Goal: Information Seeking & Learning: Understand process/instructions

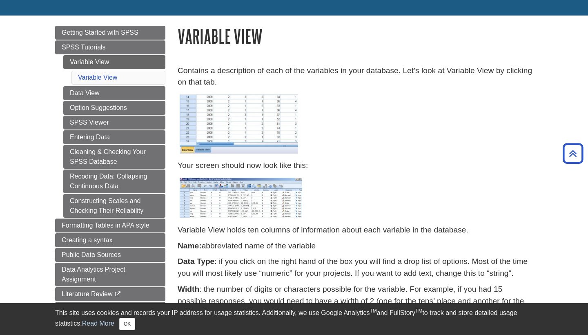
scroll to position [75, 0]
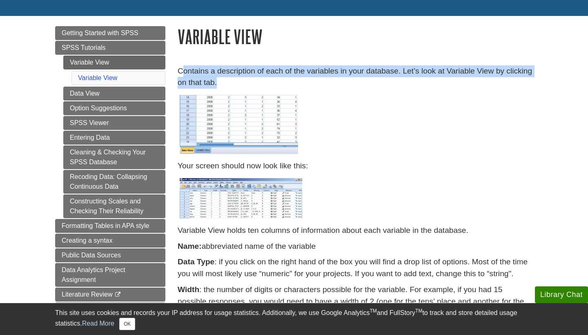
drag, startPoint x: 182, startPoint y: 69, endPoint x: 421, endPoint y: 77, distance: 239.2
click at [421, 77] on p "Contains a description of each of the variables in your database. Let’s look at…" at bounding box center [354, 77] width 355 height 24
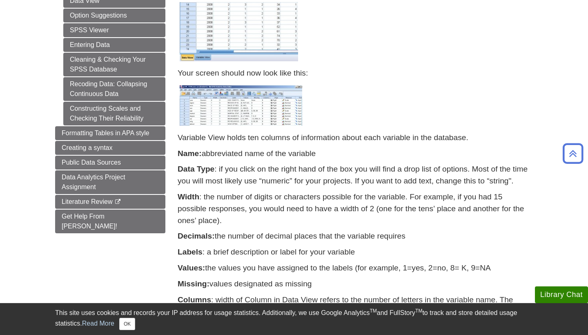
scroll to position [169, 0]
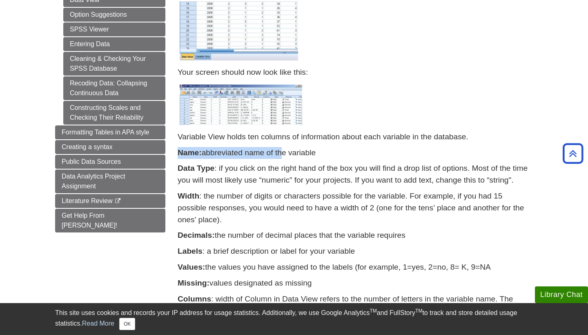
drag, startPoint x: 204, startPoint y: 140, endPoint x: 281, endPoint y: 151, distance: 77.8
click at [281, 151] on div "Variable View holds ten columns of information about each variable in the datab…" at bounding box center [354, 253] width 355 height 245
click at [281, 151] on p "Name: abbreviated name of the variable" at bounding box center [354, 153] width 355 height 12
drag, startPoint x: 208, startPoint y: 151, endPoint x: 310, endPoint y: 151, distance: 102.0
click at [310, 151] on p "Name: abbreviated name of the variable" at bounding box center [354, 153] width 355 height 12
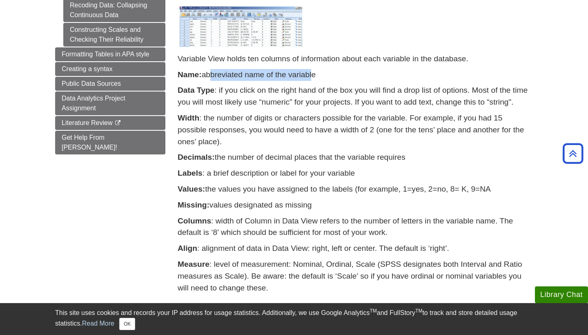
scroll to position [250, 0]
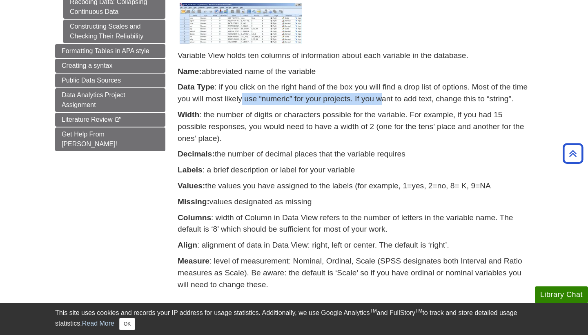
drag, startPoint x: 241, startPoint y: 91, endPoint x: 383, endPoint y: 91, distance: 142.4
click at [383, 91] on p "Data Type : if you click on the right hand of the box you will find a drop list…" at bounding box center [354, 93] width 355 height 24
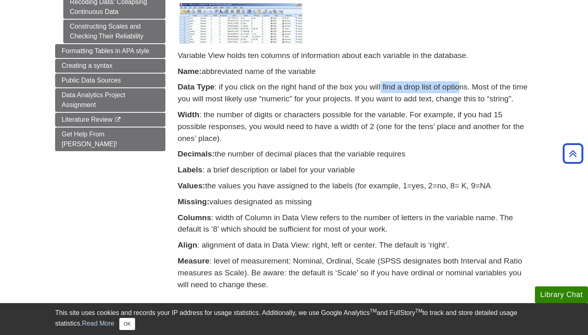
drag, startPoint x: 380, startPoint y: 85, endPoint x: 458, endPoint y: 85, distance: 77.5
click at [458, 85] on p "Data Type : if you click on the right hand of the box you will find a drop list…" at bounding box center [354, 93] width 355 height 24
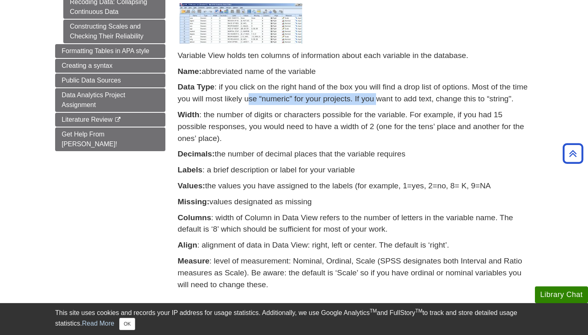
drag, startPoint x: 246, startPoint y: 91, endPoint x: 375, endPoint y: 90, distance: 128.9
click at [375, 90] on p "Data Type : if you click on the right hand of the box you will find a drop list…" at bounding box center [354, 93] width 355 height 24
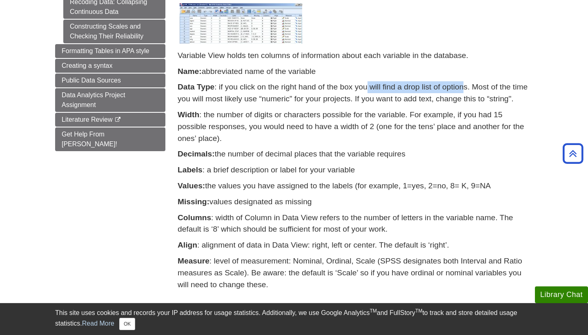
drag, startPoint x: 377, startPoint y: 83, endPoint x: 462, endPoint y: 83, distance: 85.7
click at [462, 83] on p "Data Type : if you click on the right hand of the box you will find a drop list…" at bounding box center [354, 93] width 355 height 24
click at [301, 109] on p "Width : the number of digits or characters possible for the variable. For examp…" at bounding box center [354, 126] width 355 height 35
click at [229, 116] on p "Width : the number of digits or characters possible for the variable. For examp…" at bounding box center [354, 126] width 355 height 35
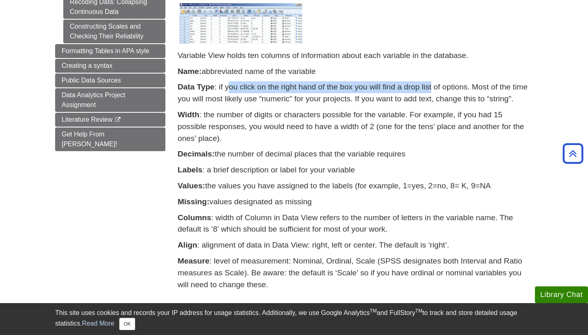
drag, startPoint x: 229, startPoint y: 80, endPoint x: 431, endPoint y: 84, distance: 202.0
click at [431, 84] on p "Data Type : if you click on the right hand of the box you will find a drop list…" at bounding box center [354, 93] width 355 height 24
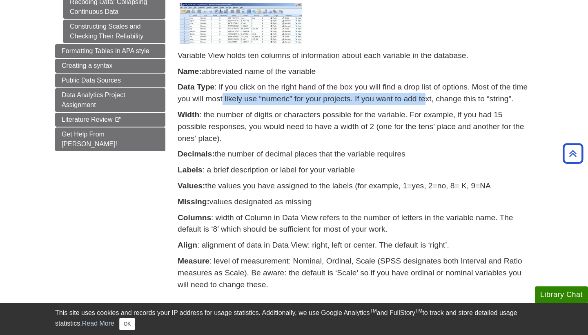
drag, startPoint x: 223, startPoint y: 95, endPoint x: 425, endPoint y: 92, distance: 202.0
click at [425, 92] on p "Data Type : if you click on the right hand of the box you will find a drop list…" at bounding box center [354, 93] width 355 height 24
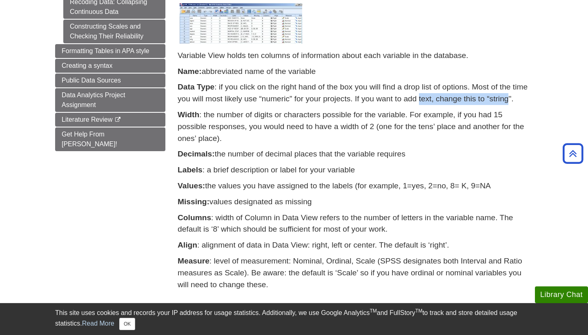
drag, startPoint x: 425, startPoint y: 92, endPoint x: 505, endPoint y: 92, distance: 80.0
click at [505, 92] on p "Data Type : if you click on the right hand of the box you will find a drop list…" at bounding box center [354, 93] width 355 height 24
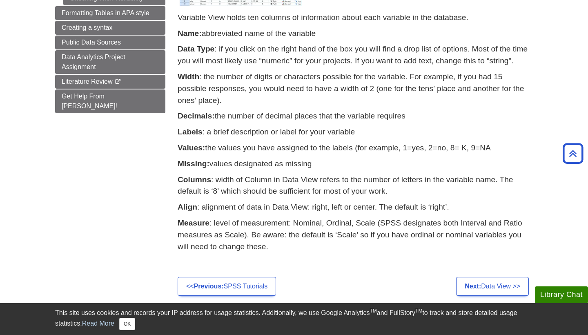
scroll to position [297, 0]
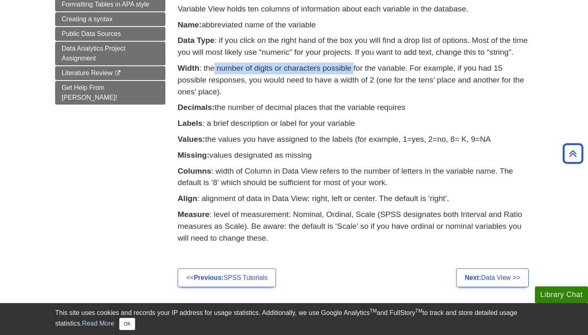
drag, startPoint x: 213, startPoint y: 64, endPoint x: 354, endPoint y: 64, distance: 140.4
click at [354, 64] on p "Width : the number of digits or characters possible for the variable. For examp…" at bounding box center [354, 79] width 355 height 35
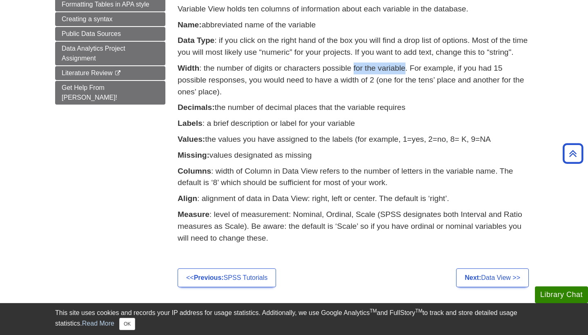
drag, startPoint x: 354, startPoint y: 64, endPoint x: 401, endPoint y: 64, distance: 46.9
click at [401, 64] on p "Width : the number of digits or characters possible for the variable. For examp…" at bounding box center [354, 79] width 355 height 35
drag, startPoint x: 401, startPoint y: 64, endPoint x: 524, endPoint y: 62, distance: 123.6
click at [524, 62] on p "Width : the number of digits or characters possible for the variable. For examp…" at bounding box center [354, 79] width 355 height 35
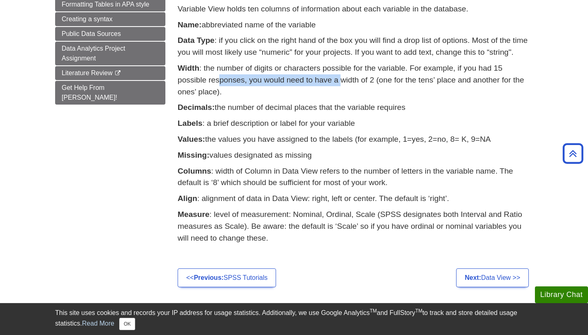
drag, startPoint x: 199, startPoint y: 74, endPoint x: 322, endPoint y: 71, distance: 123.2
click at [322, 71] on p "Width : the number of digits or characters possible for the variable. For examp…" at bounding box center [354, 79] width 355 height 35
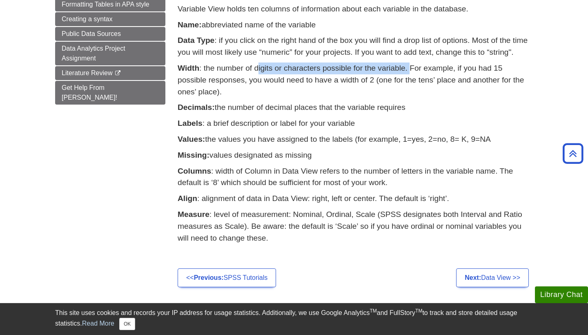
drag, startPoint x: 257, startPoint y: 64, endPoint x: 411, endPoint y: 64, distance: 153.4
click at [411, 64] on p "Width : the number of digits or characters possible for the variable. For examp…" at bounding box center [354, 79] width 355 height 35
click at [410, 64] on p "Width : the number of digits or characters possible for the variable. For examp…" at bounding box center [354, 79] width 355 height 35
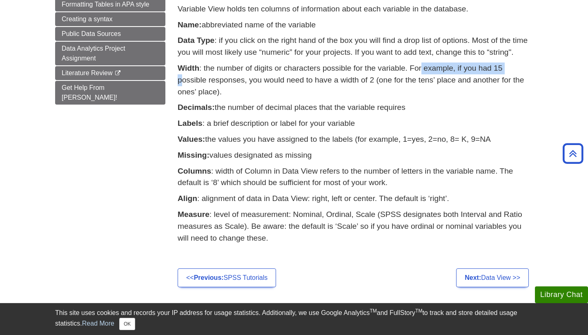
drag, startPoint x: 421, startPoint y: 64, endPoint x: 510, endPoint y: 64, distance: 88.1
click at [510, 64] on p "Width : the number of digits or characters possible for the variable. For examp…" at bounding box center [354, 79] width 355 height 35
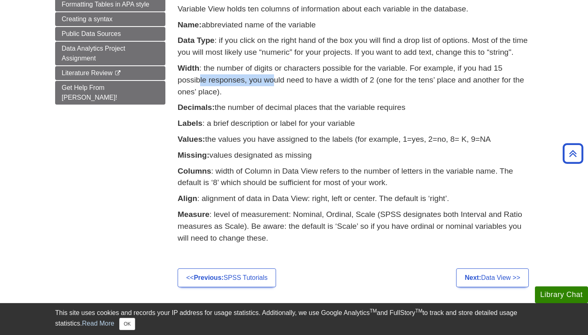
drag, startPoint x: 180, startPoint y: 75, endPoint x: 254, endPoint y: 70, distance: 73.6
click at [254, 70] on p "Width : the number of digits or characters possible for the variable. For examp…" at bounding box center [354, 79] width 355 height 35
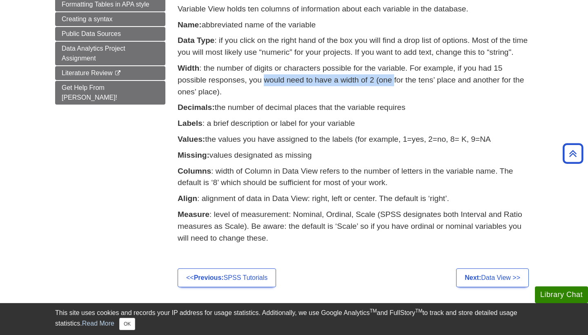
drag, startPoint x: 254, startPoint y: 70, endPoint x: 372, endPoint y: 70, distance: 117.9
click at [372, 70] on p "Width : the number of digits or characters possible for the variable. For examp…" at bounding box center [354, 79] width 355 height 35
drag, startPoint x: 200, startPoint y: 104, endPoint x: 424, endPoint y: 104, distance: 224.8
click at [424, 104] on p "Decimals: the number of decimal places that the variable requires" at bounding box center [354, 108] width 355 height 12
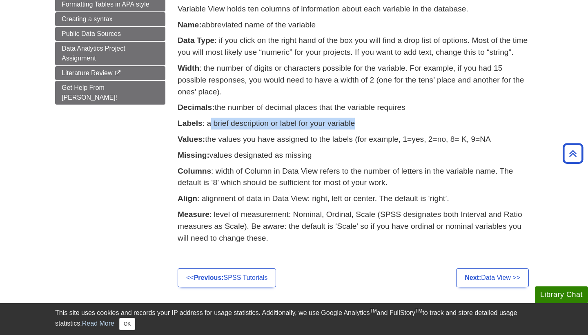
drag, startPoint x: 210, startPoint y: 120, endPoint x: 377, endPoint y: 120, distance: 166.9
click at [377, 120] on p "Labels : a brief description or label for your variable" at bounding box center [354, 124] width 355 height 12
drag, startPoint x: 200, startPoint y: 104, endPoint x: 405, endPoint y: 105, distance: 205.2
click at [406, 105] on p "Decimals: the number of decimal places that the variable requires" at bounding box center [354, 108] width 355 height 12
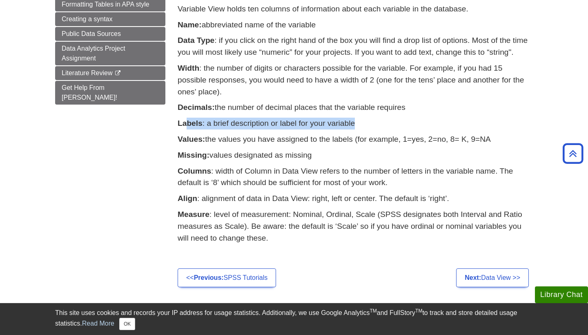
drag, startPoint x: 186, startPoint y: 118, endPoint x: 370, endPoint y: 118, distance: 183.6
click at [370, 118] on p "Labels : a brief description or label for your variable" at bounding box center [354, 124] width 355 height 12
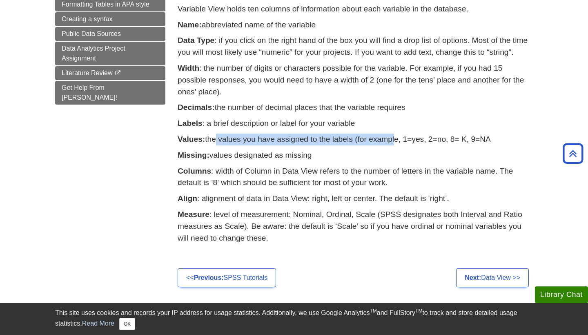
drag, startPoint x: 215, startPoint y: 136, endPoint x: 393, endPoint y: 136, distance: 177.5
click at [393, 136] on p "Values: the values you have assigned to the labels (for example, 1=yes, 2=no, 8…" at bounding box center [354, 139] width 355 height 12
drag, startPoint x: 393, startPoint y: 136, endPoint x: 479, endPoint y: 136, distance: 86.5
click at [479, 136] on p "Values: the values you have assigned to the labels (for example, 1=yes, 2=no, 8…" at bounding box center [354, 139] width 355 height 12
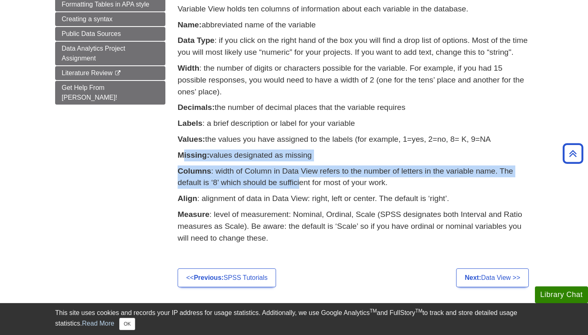
drag, startPoint x: 184, startPoint y: 152, endPoint x: 290, endPoint y: 179, distance: 109.4
click at [290, 179] on div "Variable View holds ten columns of information about each variable in the datab…" at bounding box center [354, 125] width 355 height 245
click at [290, 179] on p "Columns : width of Column in Data View refers to the number of letters in the v…" at bounding box center [354, 177] width 355 height 24
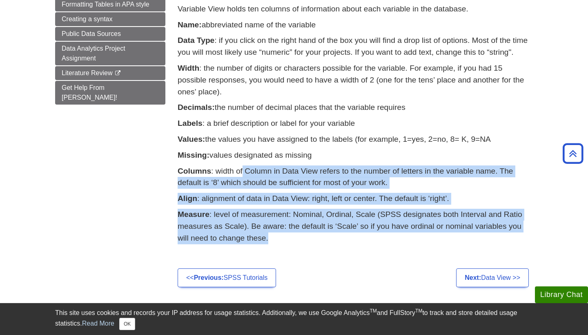
drag, startPoint x: 242, startPoint y: 167, endPoint x: 333, endPoint y: 235, distance: 113.8
click at [333, 235] on div "Variable View holds ten columns of information about each variable in the datab…" at bounding box center [354, 125] width 355 height 245
click at [333, 235] on p "Measure : level of measurement: Nominal, Ordinal, Scale (SPSS designates both I…" at bounding box center [354, 225] width 355 height 35
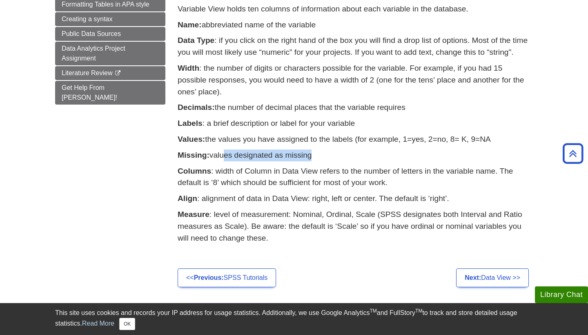
drag, startPoint x: 222, startPoint y: 146, endPoint x: 310, endPoint y: 146, distance: 88.1
click at [310, 149] on p "Missing: values designated as missing" at bounding box center [354, 155] width 355 height 12
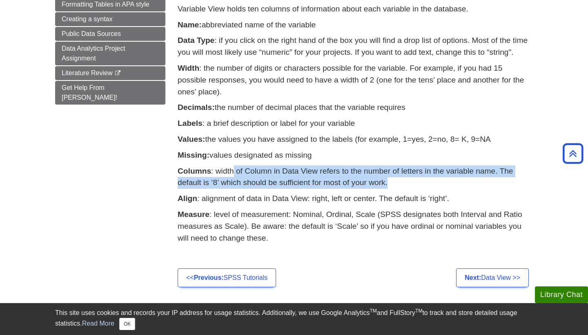
drag, startPoint x: 233, startPoint y: 170, endPoint x: 347, endPoint y: 183, distance: 115.0
click at [347, 183] on p "Columns : width of Column in Data View refers to the number of letters in the v…" at bounding box center [354, 177] width 355 height 24
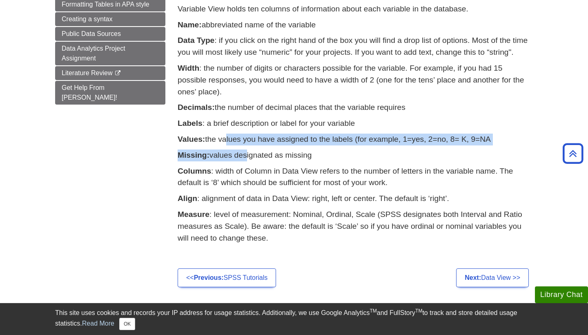
drag, startPoint x: 222, startPoint y: 132, endPoint x: 244, endPoint y: 151, distance: 28.9
click at [244, 151] on div "Variable View holds ten columns of information about each variable in the datab…" at bounding box center [354, 125] width 355 height 245
click at [244, 151] on p "Missing: values designated as missing" at bounding box center [354, 155] width 355 height 12
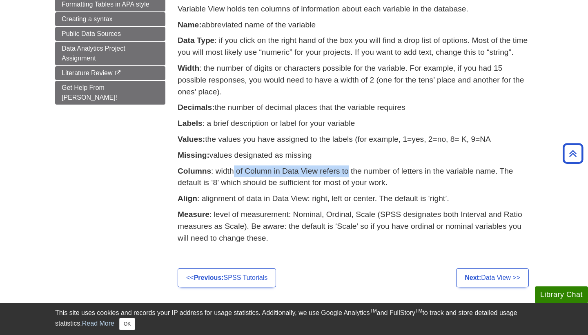
drag, startPoint x: 232, startPoint y: 167, endPoint x: 349, endPoint y: 166, distance: 116.7
click at [349, 166] on p "Columns : width of Column in Data View refers to the number of letters in the v…" at bounding box center [354, 177] width 355 height 24
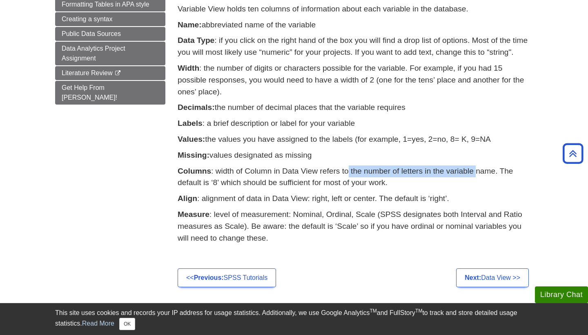
drag, startPoint x: 349, startPoint y: 166, endPoint x: 470, endPoint y: 166, distance: 121.6
click at [470, 166] on p "Columns : width of Column in Data View refers to the number of letters in the v…" at bounding box center [354, 177] width 355 height 24
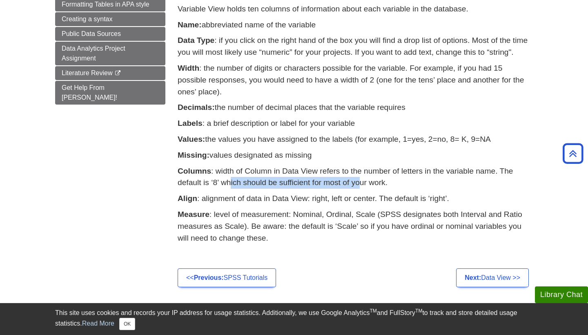
drag, startPoint x: 222, startPoint y: 172, endPoint x: 350, endPoint y: 177, distance: 128.2
click at [350, 177] on p "Columns : width of Column in Data View refers to the number of letters in the v…" at bounding box center [354, 177] width 355 height 24
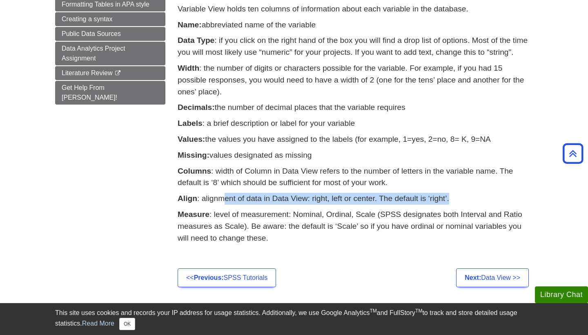
drag, startPoint x: 223, startPoint y: 193, endPoint x: 375, endPoint y: 197, distance: 151.5
click at [375, 197] on p "Align : alignment of data in Data View: right, left or center. The default is ‘…" at bounding box center [354, 199] width 355 height 12
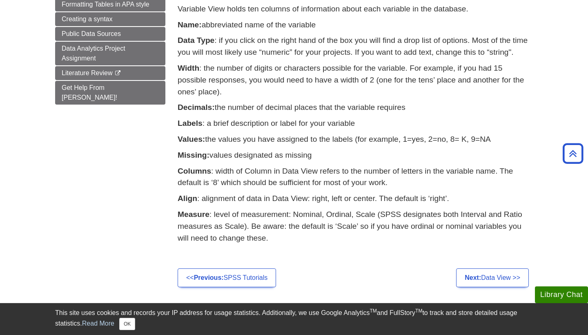
drag, startPoint x: 375, startPoint y: 197, endPoint x: 444, endPoint y: 197, distance: 69.4
click at [444, 197] on p "Align : alignment of data in Data View: right, left or center. The default is ‘…" at bounding box center [354, 199] width 355 height 12
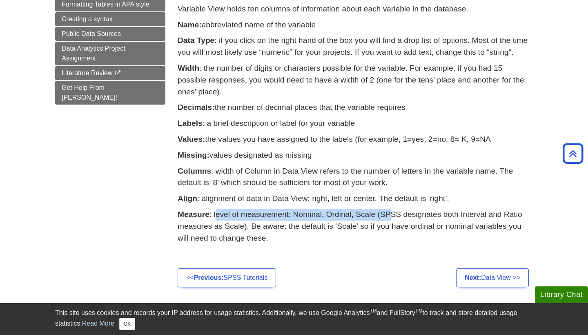
drag, startPoint x: 217, startPoint y: 210, endPoint x: 390, endPoint y: 210, distance: 173.4
click at [390, 210] on p "Measure : level of measurement: Nominal, Ordinal, Scale (SPSS designates both I…" at bounding box center [354, 225] width 355 height 35
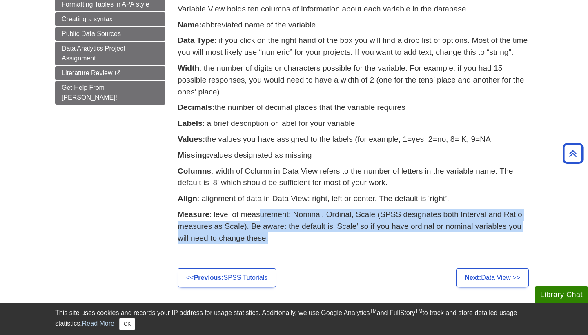
drag, startPoint x: 259, startPoint y: 209, endPoint x: 335, endPoint y: 229, distance: 78.5
click at [335, 229] on p "Measure : level of measurement: Nominal, Ordinal, Scale (SPSS designates both I…" at bounding box center [354, 225] width 355 height 35
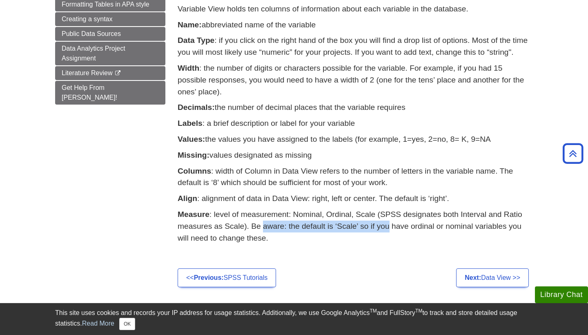
drag, startPoint x: 263, startPoint y: 213, endPoint x: 388, endPoint y: 213, distance: 124.9
click at [388, 213] on p "Measure : level of measurement: Nominal, Ordinal, Scale (SPSS designates both I…" at bounding box center [354, 225] width 355 height 35
drag, startPoint x: 220, startPoint y: 220, endPoint x: 381, endPoint y: 220, distance: 161.2
click at [381, 220] on p "Measure : level of measurement: Nominal, Ordinal, Scale (SPSS designates both I…" at bounding box center [354, 225] width 355 height 35
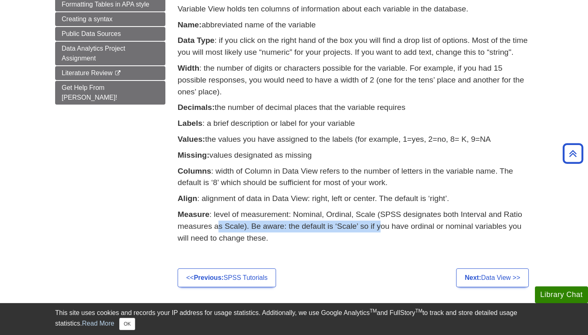
click at [381, 220] on p "Measure : level of measurement: Nominal, Ordinal, Scale (SPSS designates both I…" at bounding box center [354, 225] width 355 height 35
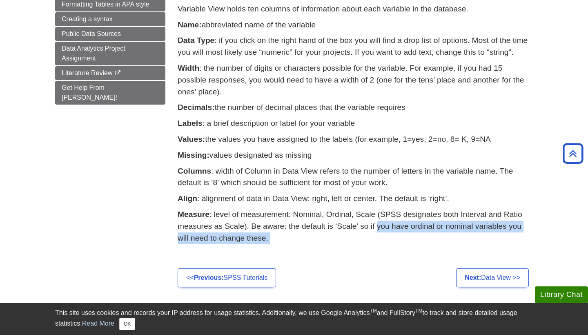
drag, startPoint x: 381, startPoint y: 220, endPoint x: 506, endPoint y: 224, distance: 124.9
click at [506, 224] on p "Measure : level of measurement: Nominal, Ordinal, Scale (SPSS designates both I…" at bounding box center [354, 225] width 355 height 35
click at [418, 222] on p "Measure : level of measurement: Nominal, Ordinal, Scale (SPSS designates both I…" at bounding box center [354, 225] width 355 height 35
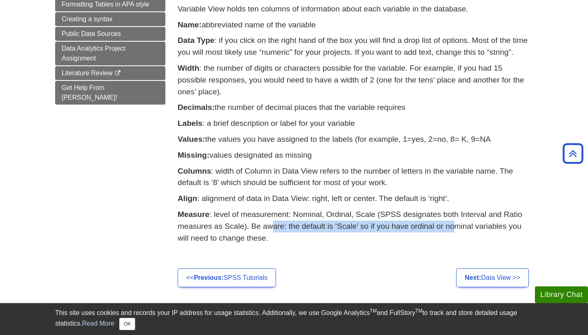
drag, startPoint x: 274, startPoint y: 221, endPoint x: 454, endPoint y: 212, distance: 180.5
click at [454, 212] on p "Measure : level of measurement: Nominal, Ordinal, Scale (SPSS designates both I…" at bounding box center [354, 225] width 355 height 35
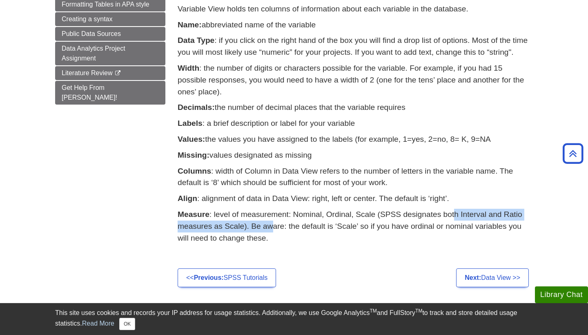
click at [454, 212] on p "Measure : level of measurement: Nominal, Ordinal, Scale (SPSS designates both I…" at bounding box center [354, 225] width 355 height 35
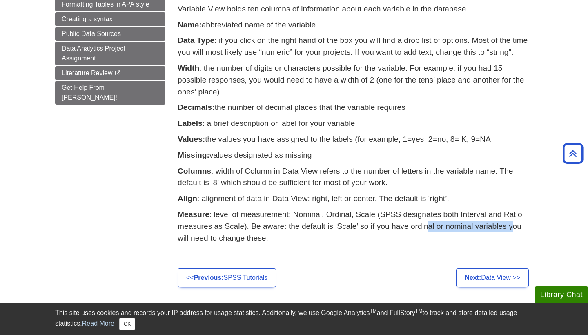
drag, startPoint x: 427, startPoint y: 218, endPoint x: 511, endPoint y: 218, distance: 84.1
click at [512, 218] on p "Measure : level of measurement: Nominal, Ordinal, Scale (SPSS designates both I…" at bounding box center [354, 225] width 355 height 35
click at [511, 218] on p "Measure : level of measurement: Nominal, Ordinal, Scale (SPSS designates both I…" at bounding box center [354, 225] width 355 height 35
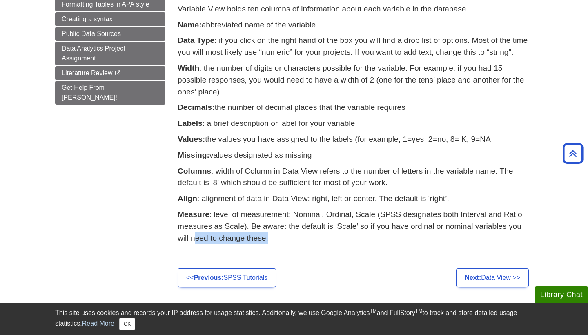
drag, startPoint x: 194, startPoint y: 228, endPoint x: 274, endPoint y: 228, distance: 80.4
click at [274, 228] on p "Measure : level of measurement: Nominal, Ordinal, Scale (SPSS designates both I…" at bounding box center [354, 225] width 355 height 35
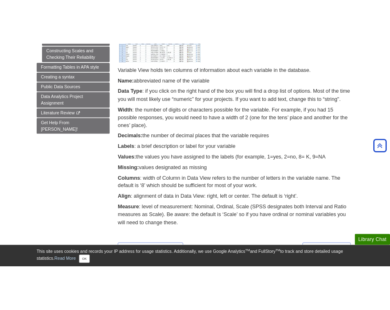
scroll to position [264, 0]
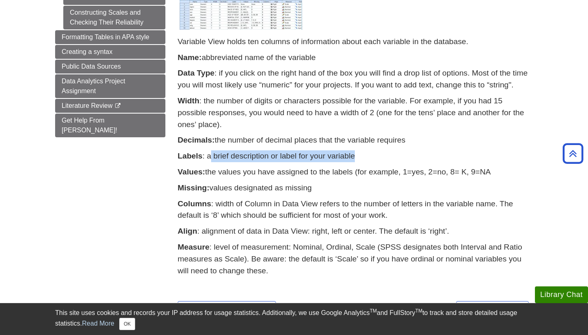
drag, startPoint x: 211, startPoint y: 150, endPoint x: 387, endPoint y: 150, distance: 175.4
click at [387, 150] on p "Labels : a brief description or label for your variable" at bounding box center [354, 156] width 355 height 12
